Goal: Register for event/course

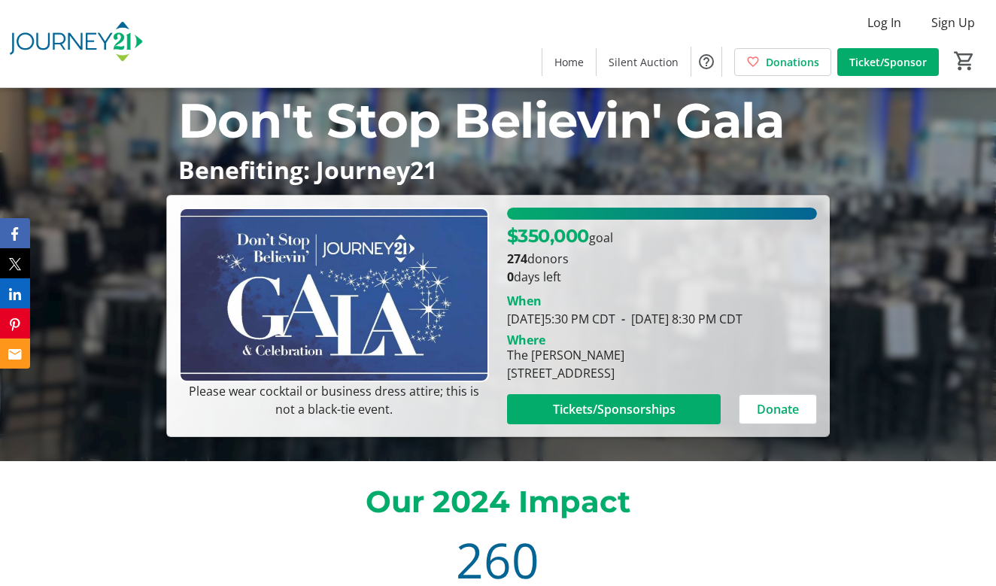
scroll to position [160, 0]
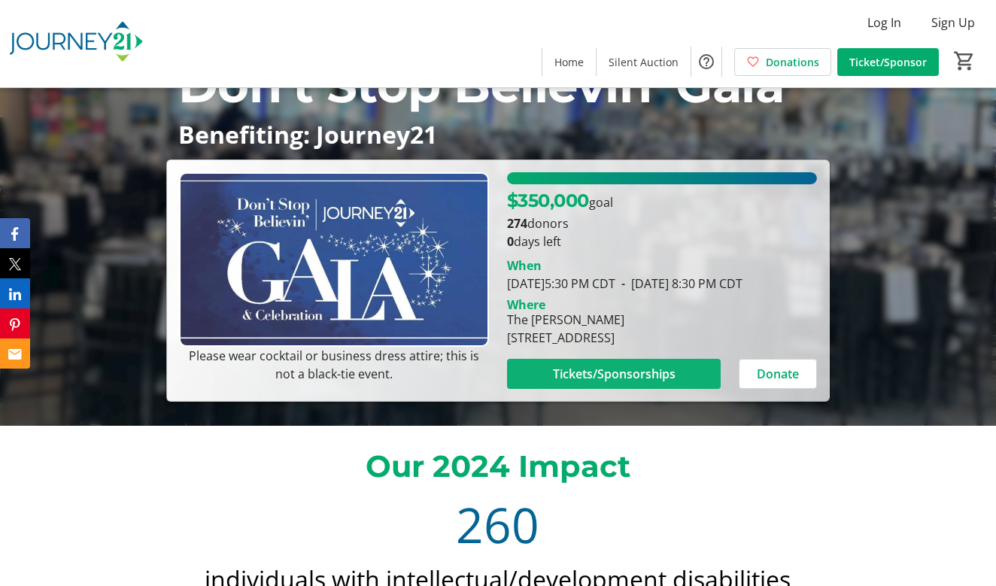
click at [624, 379] on span "Tickets/Sponsorships" at bounding box center [614, 374] width 123 height 18
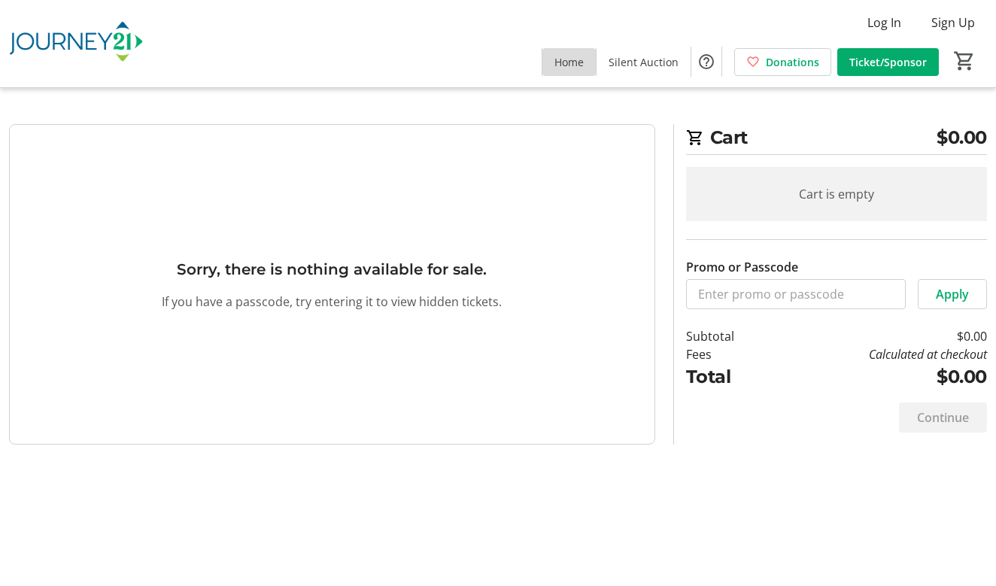
click at [579, 70] on span at bounding box center [568, 62] width 53 height 36
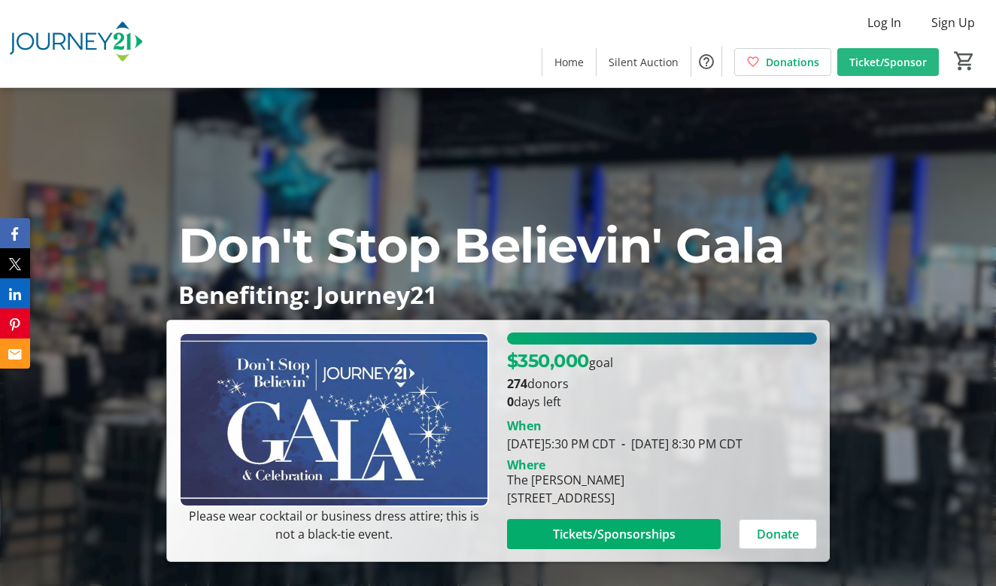
click at [921, 59] on span "Ticket/Sponsor" at bounding box center [887, 62] width 77 height 16
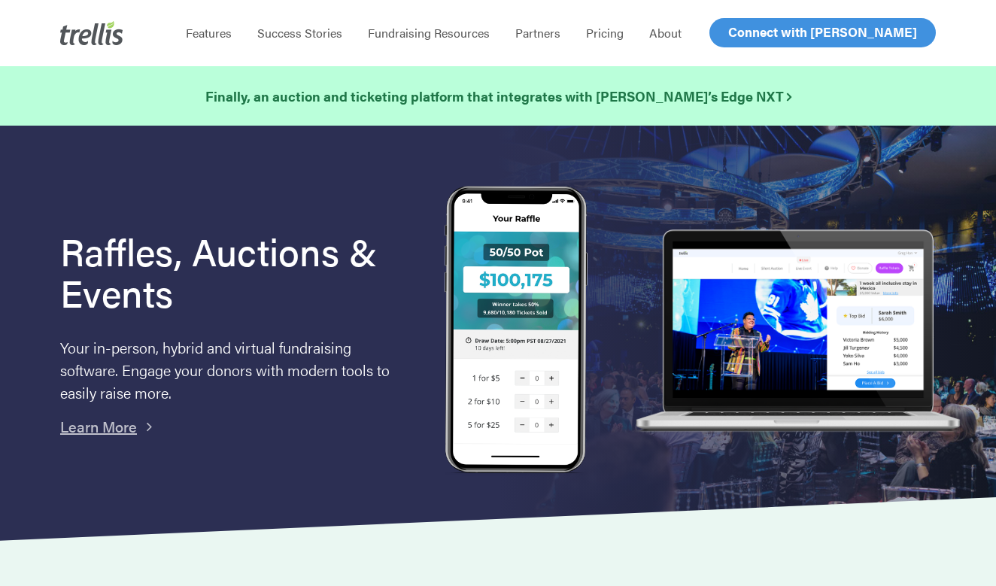
click at [739, 31] on span "Log In" at bounding box center [745, 32] width 36 height 18
